Goal: Register for event/course

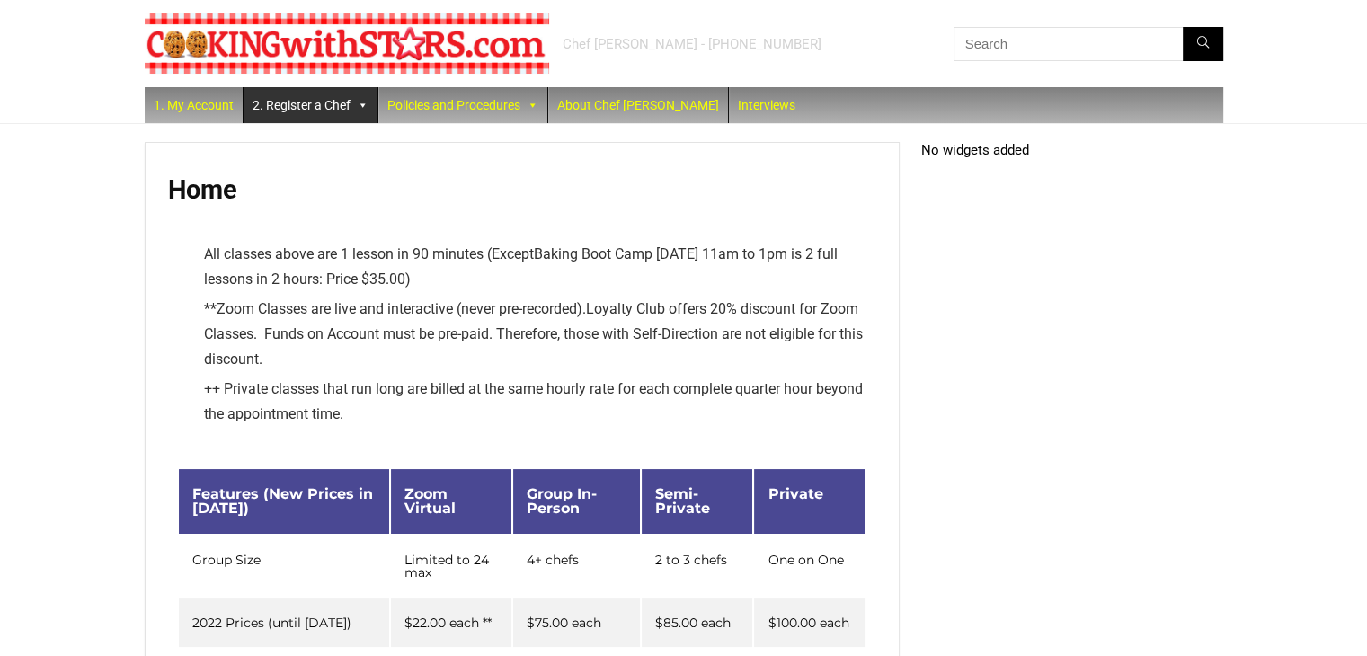
click at [282, 110] on link "2. Register a Chef" at bounding box center [311, 105] width 134 height 36
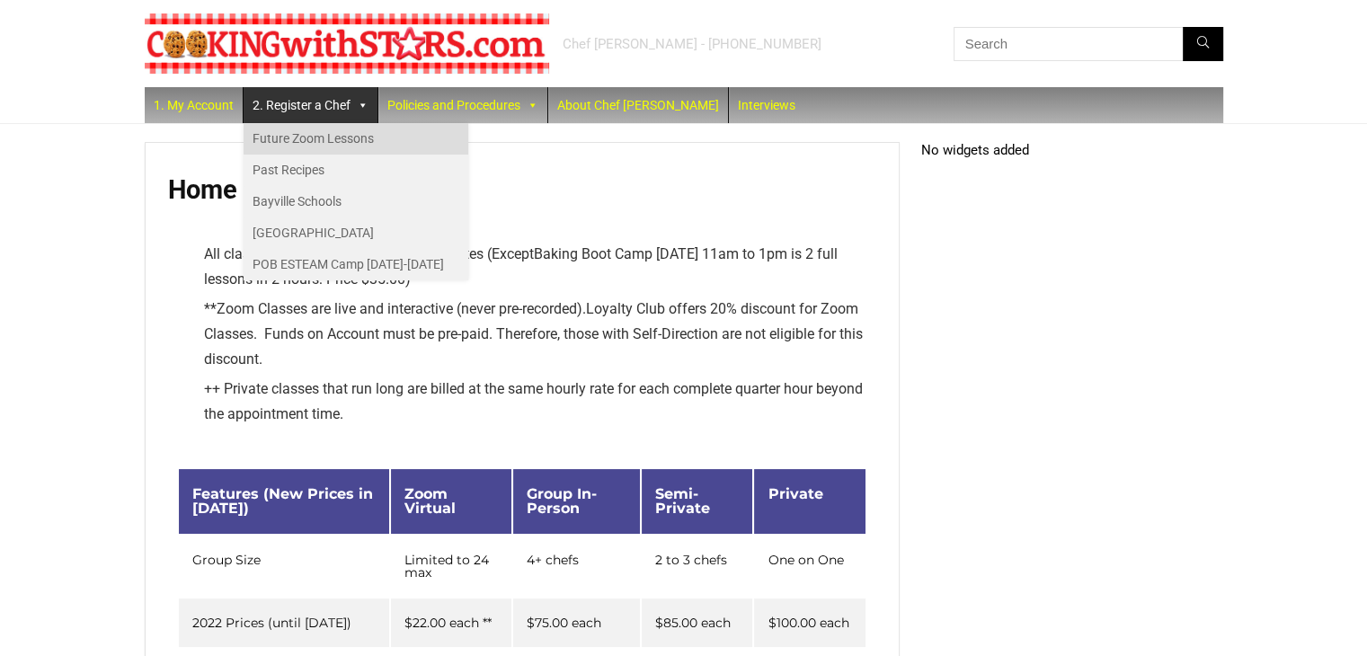
click at [305, 141] on link "Future Zoom Lessons" at bounding box center [356, 138] width 225 height 31
click at [316, 134] on link "Future Zoom Lessons" at bounding box center [356, 138] width 225 height 31
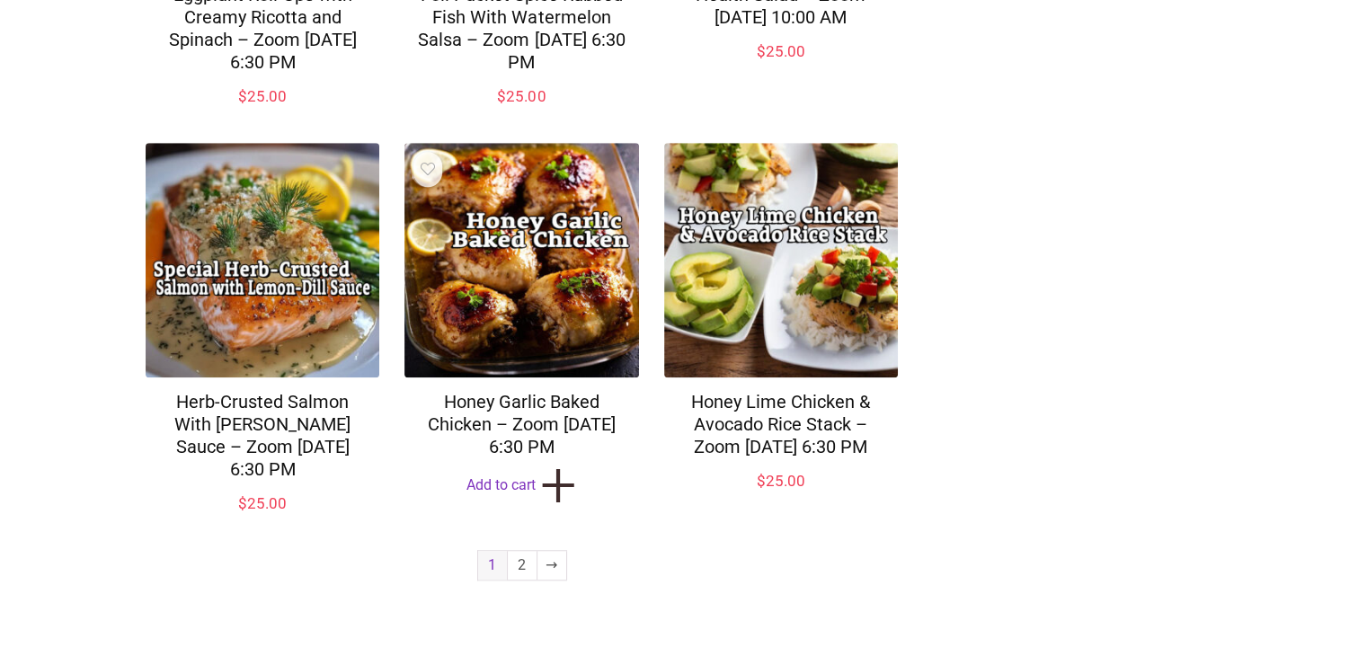
scroll to position [1386, 0]
click at [526, 572] on link "2" at bounding box center [522, 565] width 29 height 29
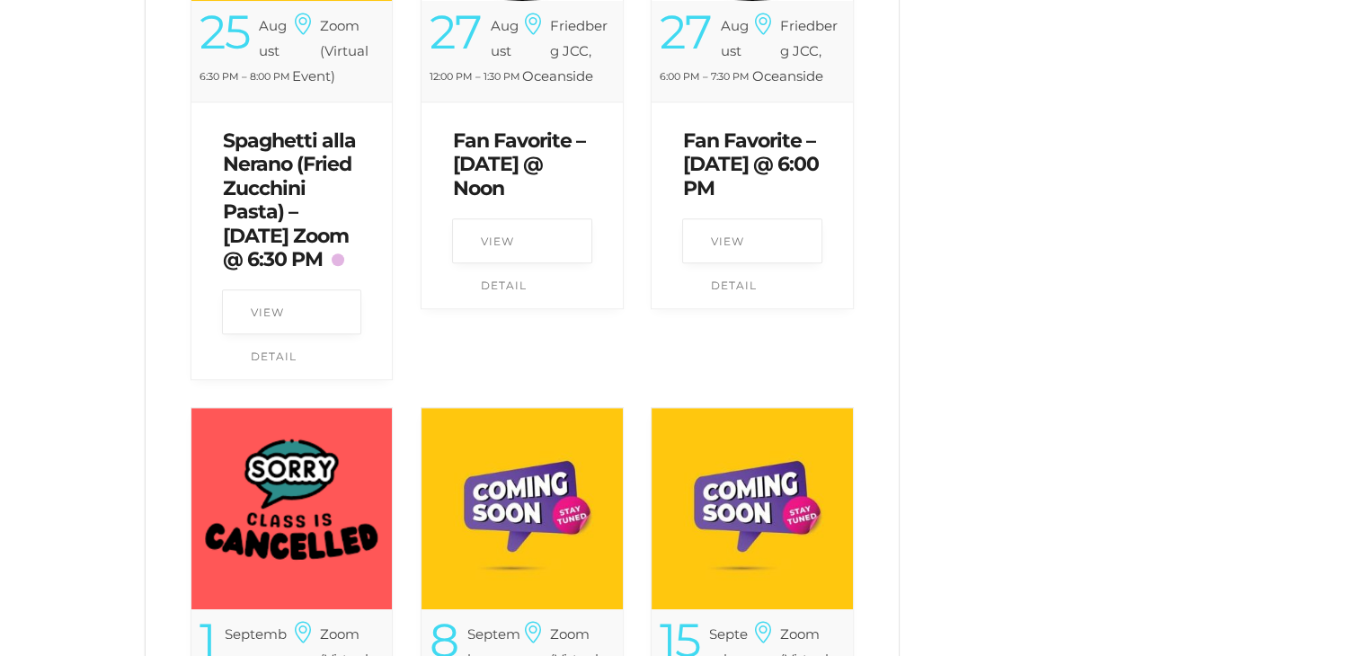
scroll to position [989, 0]
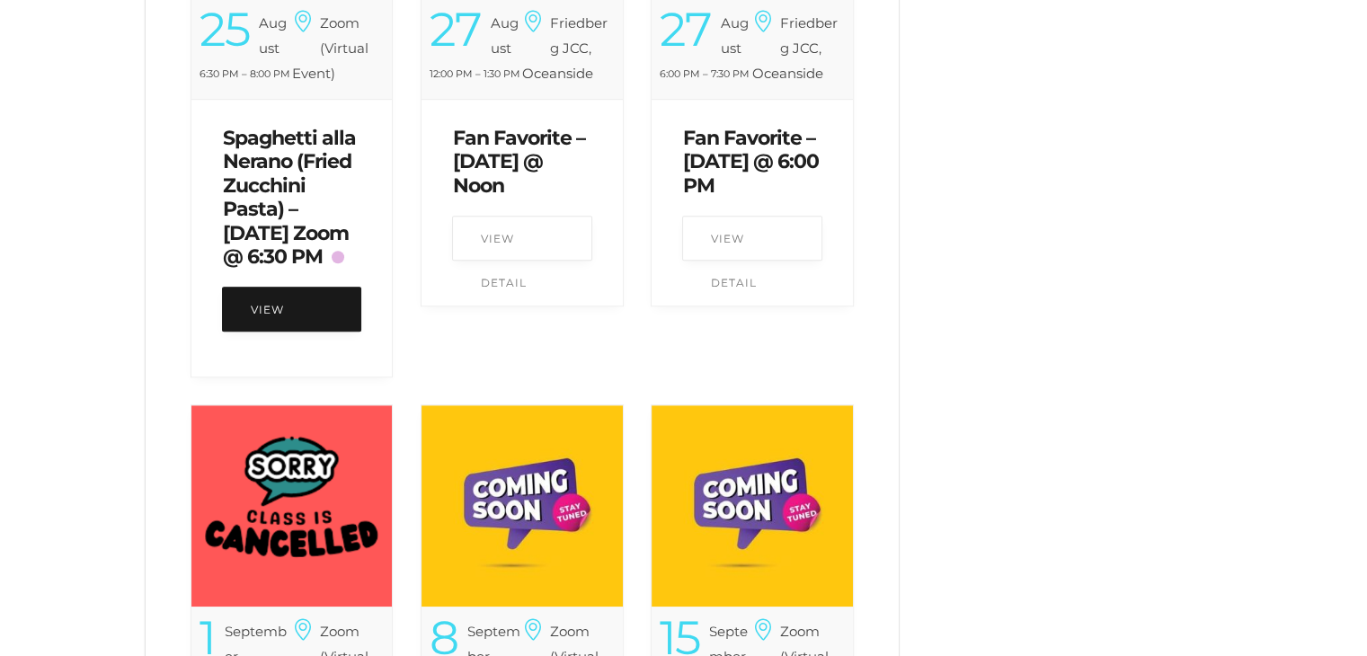
click at [323, 299] on link "View Detail" at bounding box center [292, 309] width 140 height 45
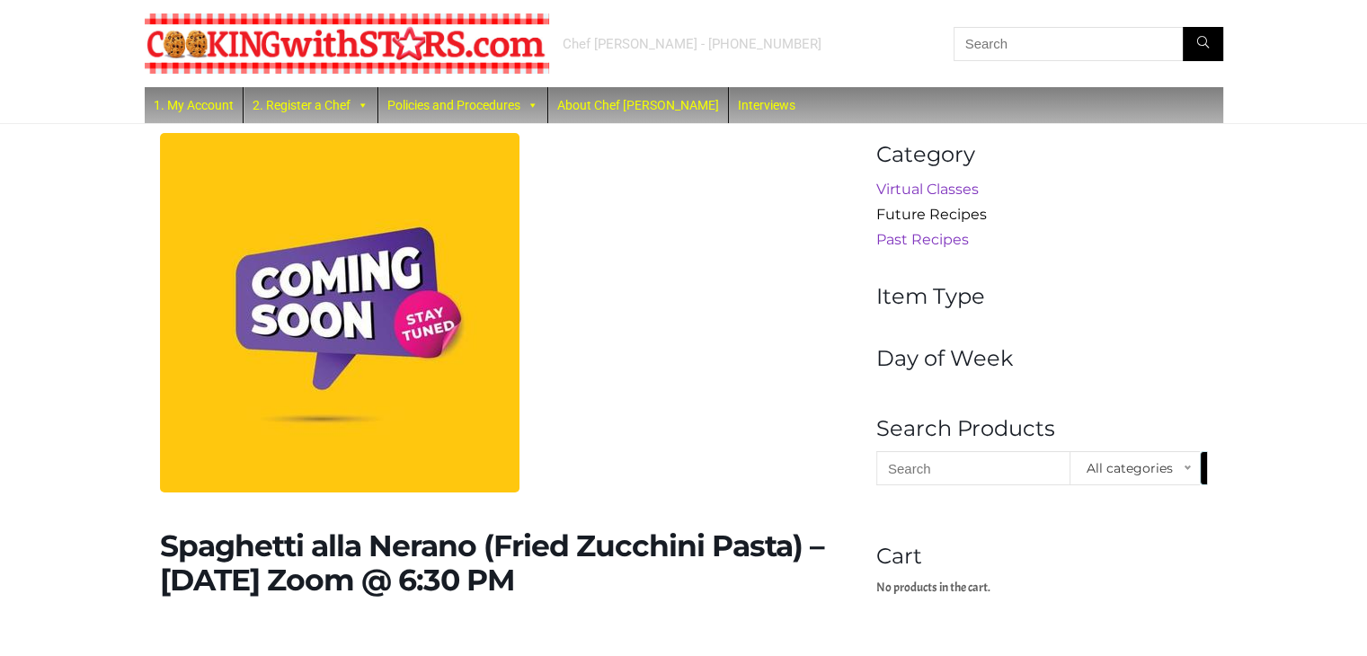
click at [963, 219] on link "Future Recipes" at bounding box center [931, 214] width 111 height 17
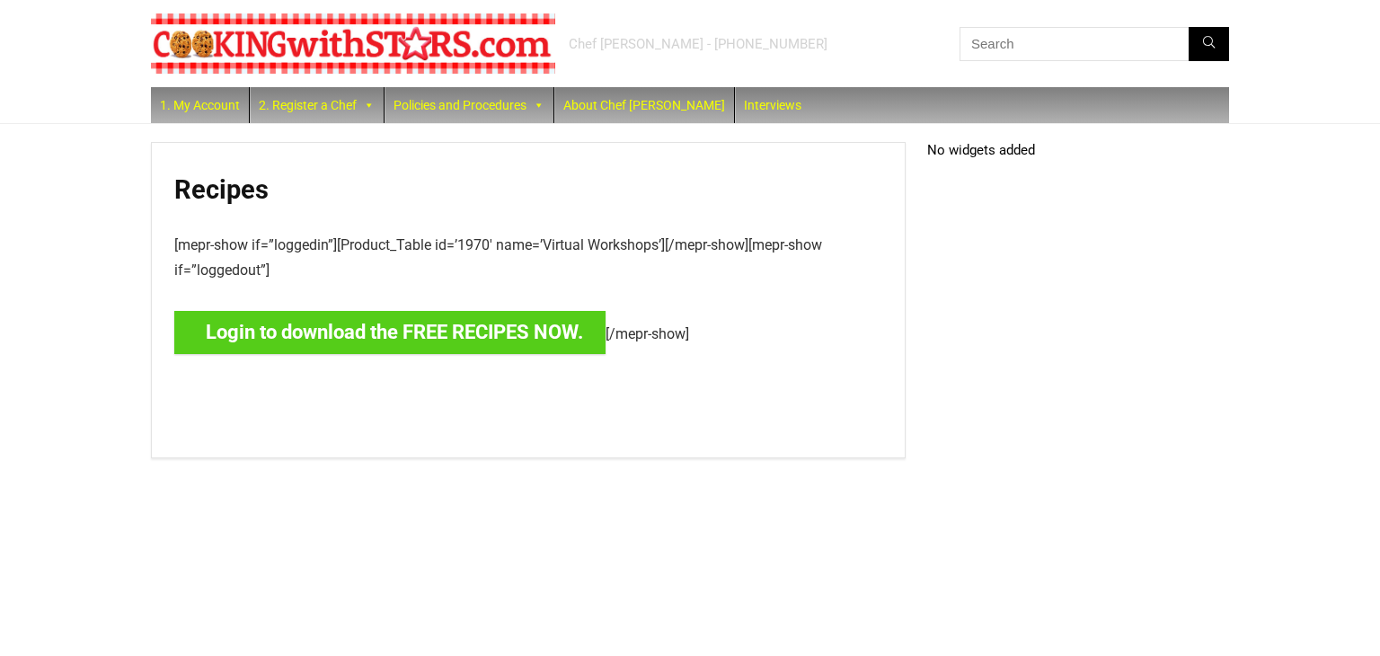
click at [391, 333] on link "Login to download the FREE RECIPES NOW." at bounding box center [389, 332] width 431 height 43
